Goal: Transaction & Acquisition: Purchase product/service

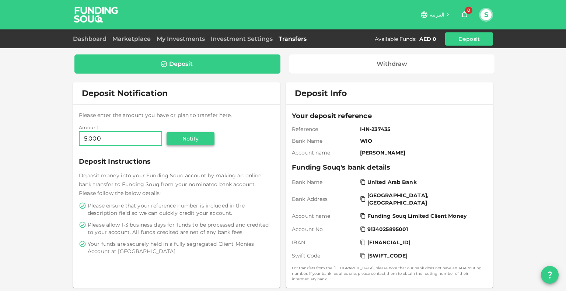
type input "5,000"
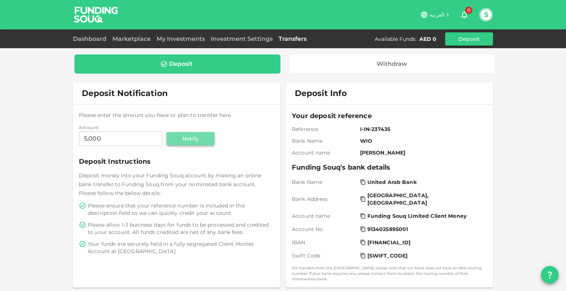
click at [199, 141] on button "Notify" at bounding box center [191, 138] width 48 height 13
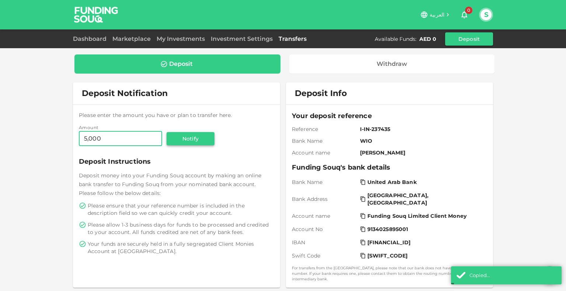
type input "5,000"
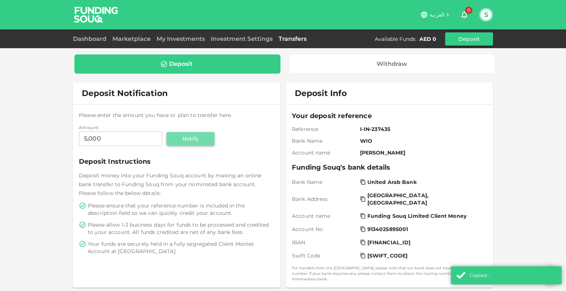
click at [190, 137] on button "Notify" at bounding box center [191, 138] width 48 height 13
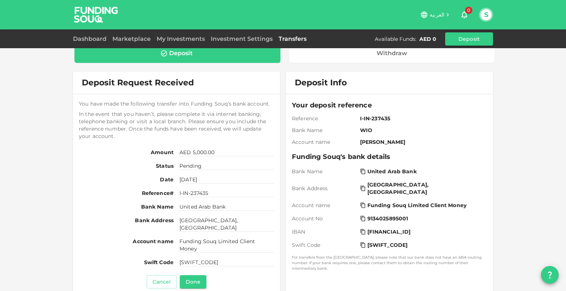
scroll to position [12, 0]
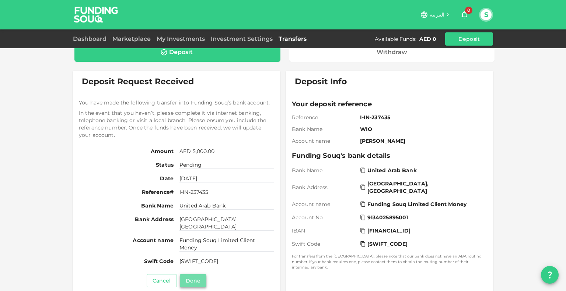
click at [196, 275] on button "Done" at bounding box center [193, 281] width 27 height 13
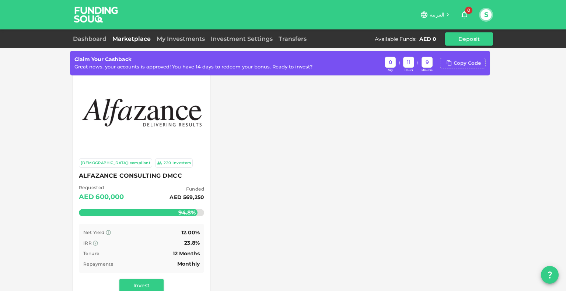
click at [468, 64] on div "Copy Code" at bounding box center [467, 63] width 27 height 7
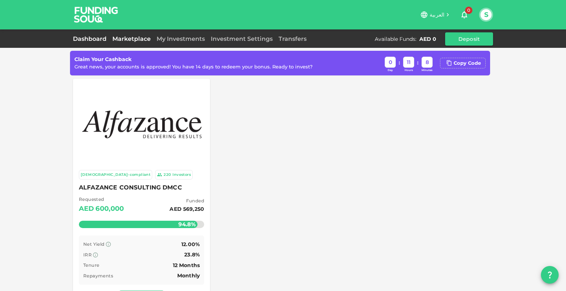
click at [95, 38] on link "Dashboard" at bounding box center [91, 38] width 36 height 7
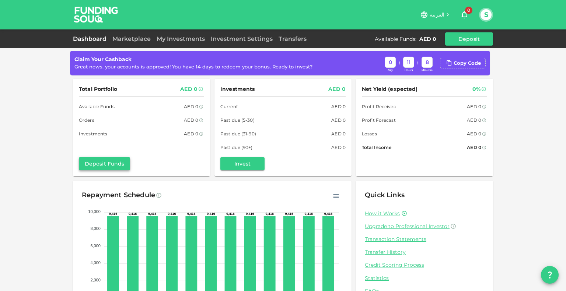
click at [115, 166] on button "Deposit Funds" at bounding box center [104, 163] width 51 height 13
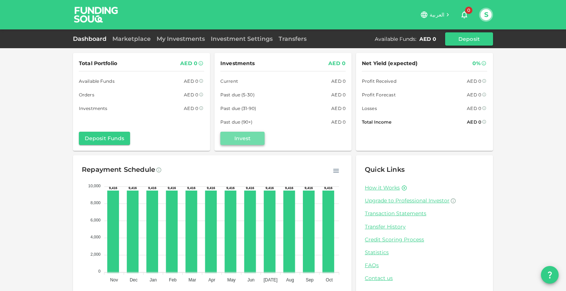
click at [247, 143] on button "Invest" at bounding box center [242, 138] width 44 height 13
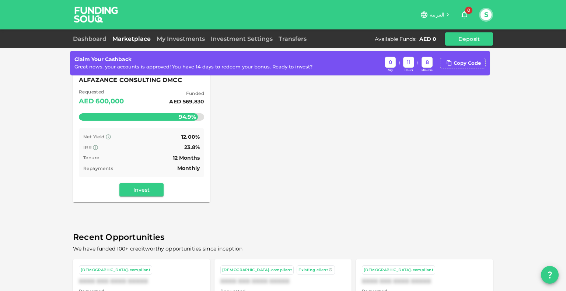
scroll to position [111, 0]
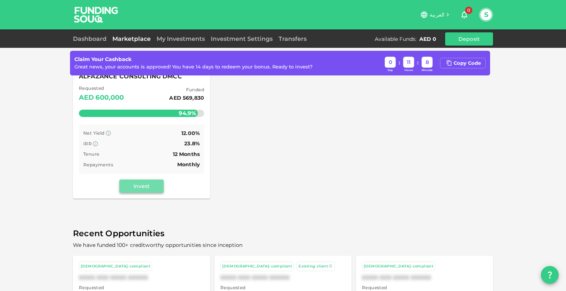
click at [144, 190] on button "Invest" at bounding box center [141, 186] width 44 height 13
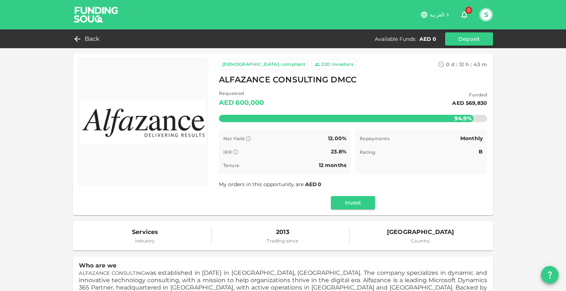
scroll to position [1, 0]
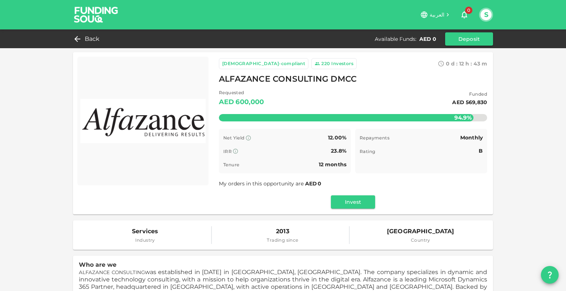
click at [131, 125] on img at bounding box center [142, 121] width 125 height 123
click at [462, 17] on icon "button" at bounding box center [464, 14] width 9 height 9
